Goal: Task Accomplishment & Management: Complete application form

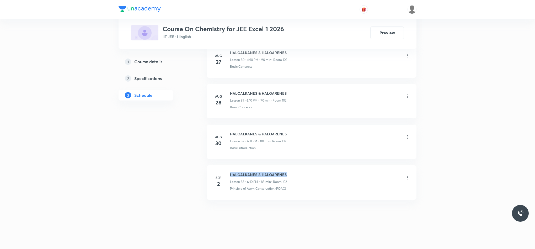
drag, startPoint x: 230, startPoint y: 172, endPoint x: 297, endPoint y: 171, distance: 67.4
click at [295, 171] on li "[DATE] HALOALKANES & HALOARENES Lesson 83 • 6:10 PM • 85 min • Room 102 Princip…" at bounding box center [312, 182] width 210 height 34
copy h6 "HALOALKANES & HALOARENES"
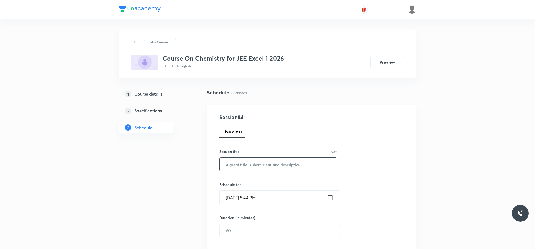
click at [243, 168] on input "text" at bounding box center [279, 164] width 118 height 13
paste input "HALOALKANES & HALOARENES"
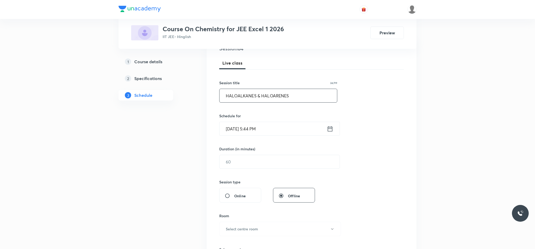
scroll to position [79, 0]
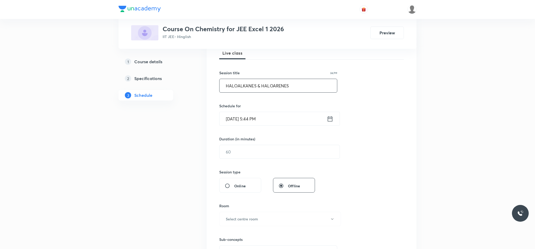
type input "HALOALKANES & HALOARENES"
click at [328, 122] on icon at bounding box center [330, 118] width 7 height 7
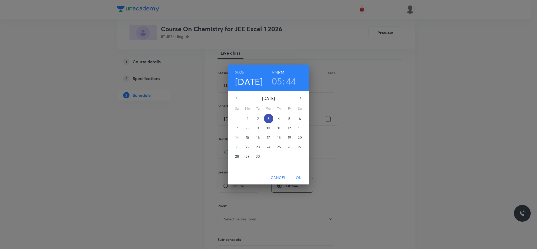
click at [270, 119] on span "3" at bounding box center [268, 118] width 9 height 5
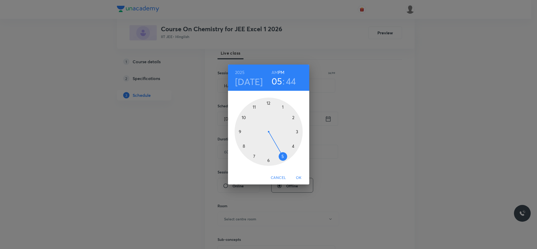
click at [268, 158] on div at bounding box center [269, 132] width 68 height 68
click at [295, 115] on div at bounding box center [269, 132] width 68 height 68
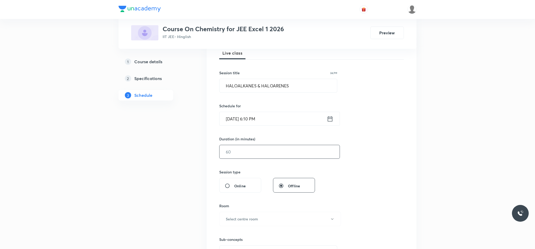
click at [279, 145] on div "​" at bounding box center [279, 152] width 121 height 14
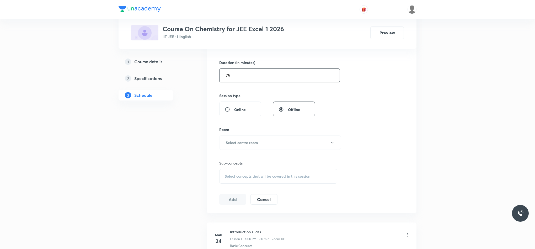
scroll to position [157, 0]
type input "75"
click at [266, 140] on button "Select centre room" at bounding box center [280, 140] width 122 height 14
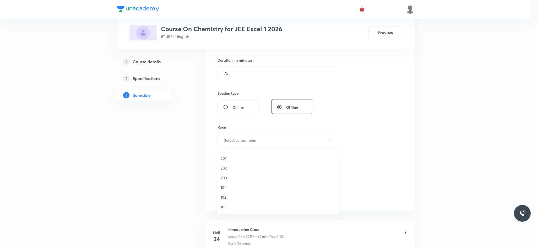
click at [235, 191] on li "101" at bounding box center [278, 188] width 121 height 10
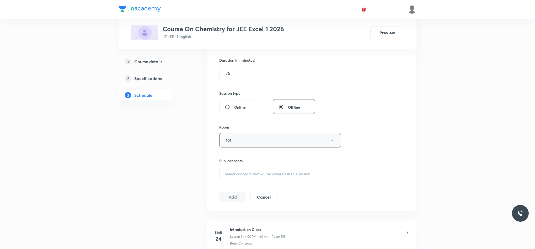
click at [249, 139] on button "101" at bounding box center [280, 140] width 122 height 14
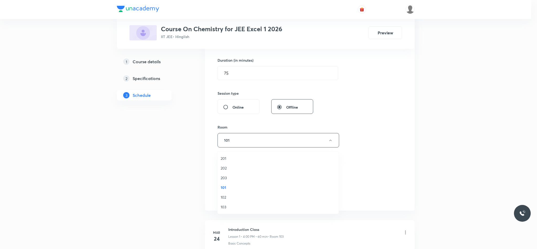
click at [227, 198] on span "102" at bounding box center [278, 197] width 115 height 6
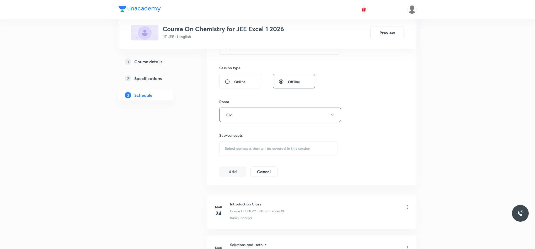
scroll to position [197, 0]
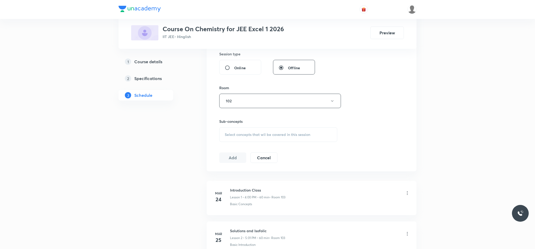
click at [228, 136] on span "Select concepts that wil be covered in this session" at bounding box center [268, 134] width 86 height 4
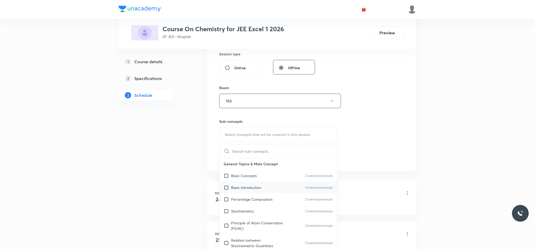
click at [242, 188] on p "Basic Introduction" at bounding box center [246, 188] width 30 height 6
checkbox input "true"
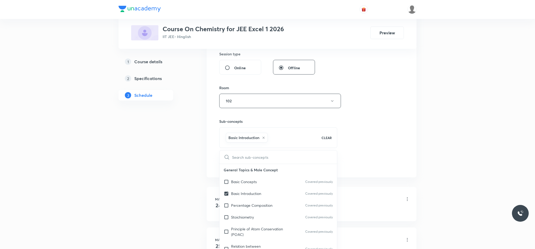
click at [387, 141] on div "Session 84 Live class Session title 24/99 HALOALKANES & HALOARENES ​ Schedule f…" at bounding box center [311, 43] width 185 height 252
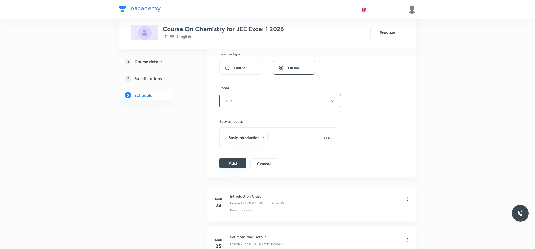
click at [228, 164] on button "Add" at bounding box center [232, 163] width 27 height 10
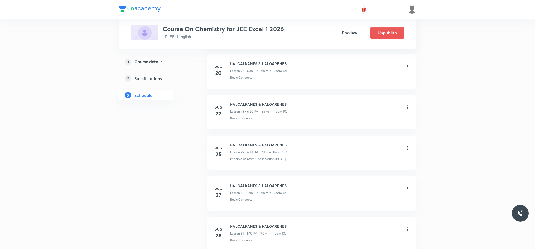
scroll to position [3372, 0]
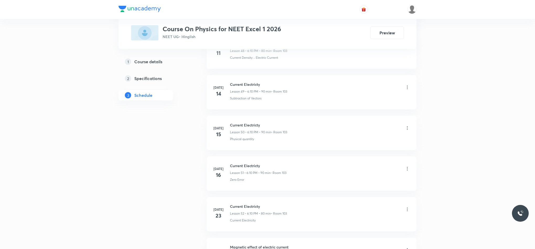
scroll to position [3234, 0]
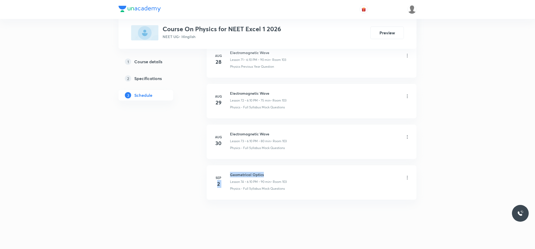
drag, startPoint x: 229, startPoint y: 174, endPoint x: 287, endPoint y: 166, distance: 58.2
click at [284, 166] on li "[DATE] Geometrical Optics Lesson 74 • 6:10 PM • 90 min • Room 103 Physics - Ful…" at bounding box center [312, 182] width 210 height 34
click at [287, 166] on li "[DATE] Geometrical Optics Lesson 74 • 6:10 PM • 90 min • Room 103 Physics - Ful…" at bounding box center [312, 182] width 210 height 34
drag, startPoint x: 231, startPoint y: 173, endPoint x: 287, endPoint y: 168, distance: 56.3
click at [279, 168] on li "[DATE] Geometrical Optics Lesson 74 • 6:10 PM • 90 min • Room 103 Physics - Ful…" at bounding box center [312, 182] width 210 height 34
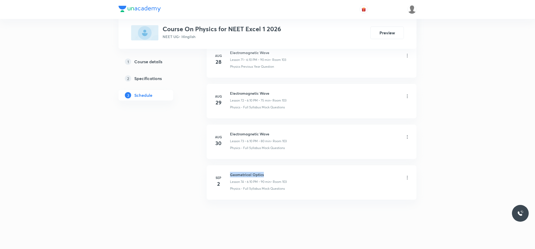
copy h6 "Geometrical Optics"
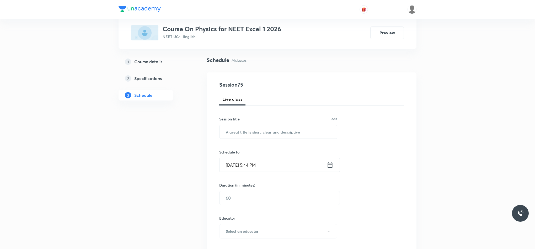
scroll to position [0, 0]
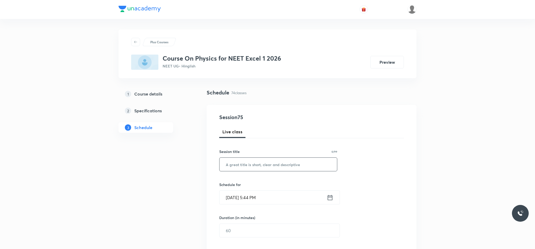
click at [291, 168] on input "text" at bounding box center [279, 164] width 118 height 13
paste input "Geometrical Optics"
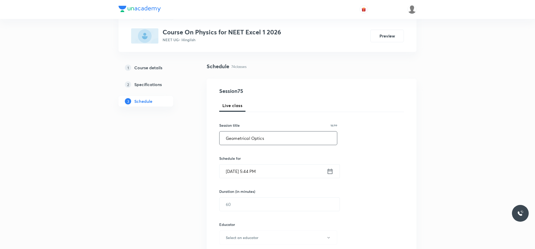
scroll to position [39, 0]
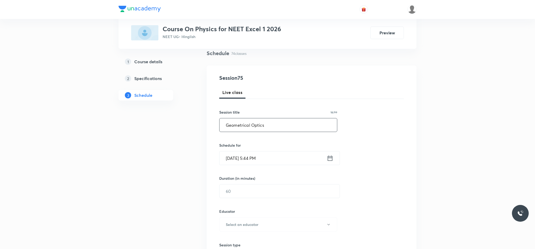
type input "Geometrical Optics"
click at [327, 159] on icon at bounding box center [330, 157] width 7 height 7
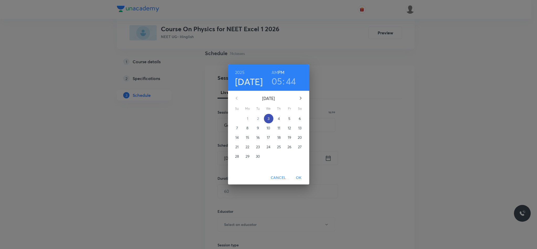
click at [268, 118] on p "3" at bounding box center [269, 118] width 2 height 5
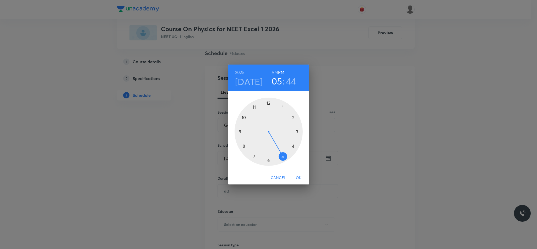
drag, startPoint x: 268, startPoint y: 160, endPoint x: 291, endPoint y: 136, distance: 33.2
click at [268, 160] on div at bounding box center [269, 132] width 68 height 68
click at [293, 117] on div at bounding box center [269, 132] width 68 height 68
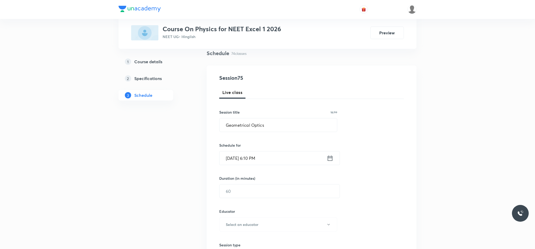
scroll to position [79, 0]
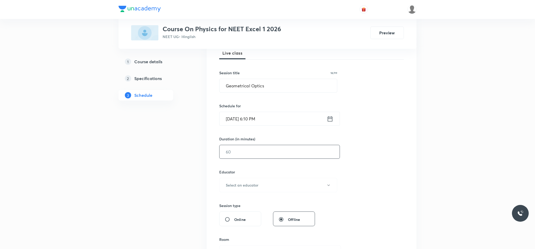
click at [272, 158] on input "text" at bounding box center [280, 151] width 120 height 13
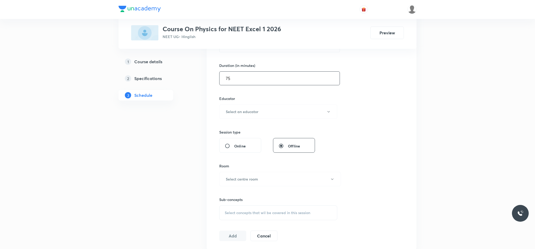
scroll to position [157, 0]
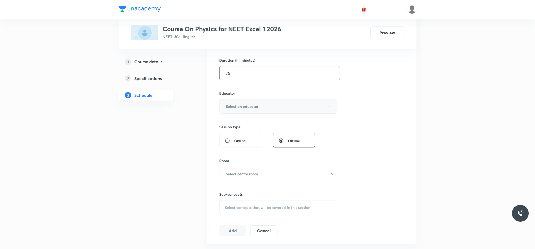
type input "75"
click at [269, 100] on button "Select an educator" at bounding box center [278, 106] width 118 height 14
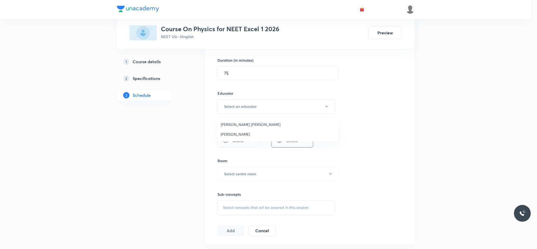
click at [239, 135] on span "[PERSON_NAME]" at bounding box center [278, 134] width 115 height 6
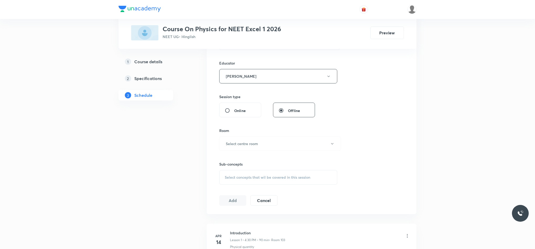
scroll to position [236, 0]
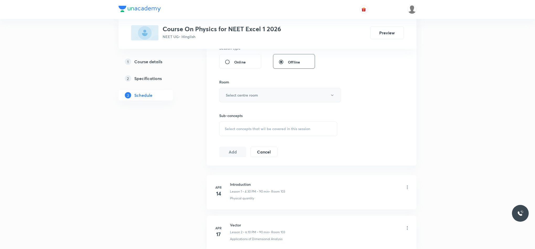
click at [244, 99] on button "Select centre room" at bounding box center [280, 95] width 122 height 14
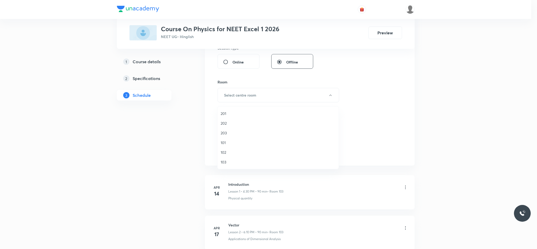
click at [228, 158] on li "103" at bounding box center [278, 162] width 121 height 10
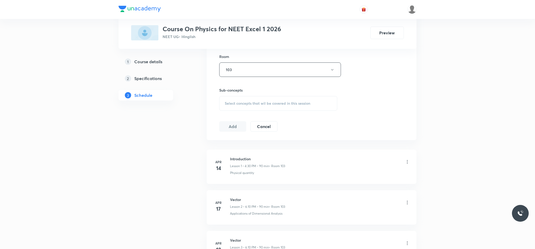
scroll to position [275, 0]
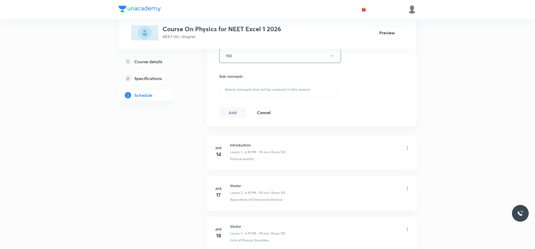
click at [257, 94] on div "Select concepts that wil be covered in this session" at bounding box center [278, 89] width 118 height 15
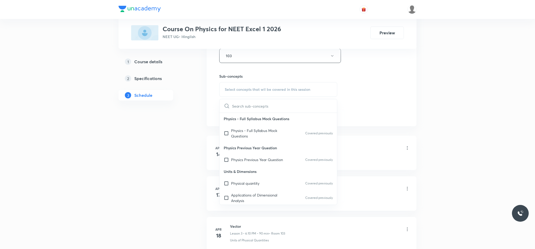
click at [285, 139] on div "Physics - Full Syllabus Mock Questions Covered previously" at bounding box center [279, 133] width 118 height 17
checkbox input "true"
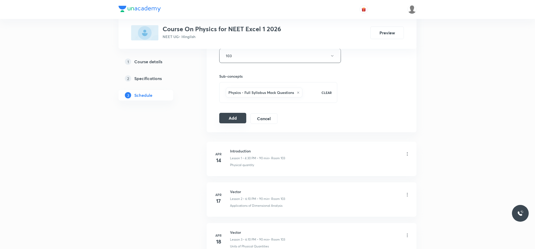
click at [225, 120] on button "Add" at bounding box center [232, 118] width 27 height 10
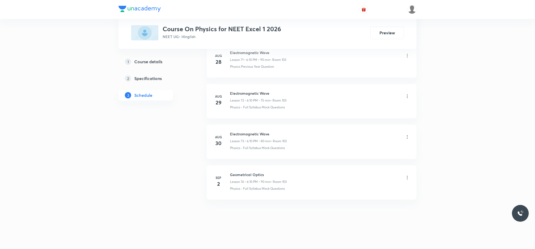
scroll to position [2958, 0]
